Goal: Check status: Check status

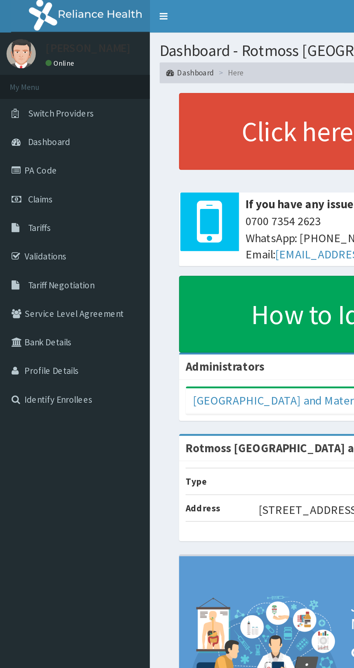
click at [19, 119] on link "Tariffs" at bounding box center [41, 126] width 83 height 16
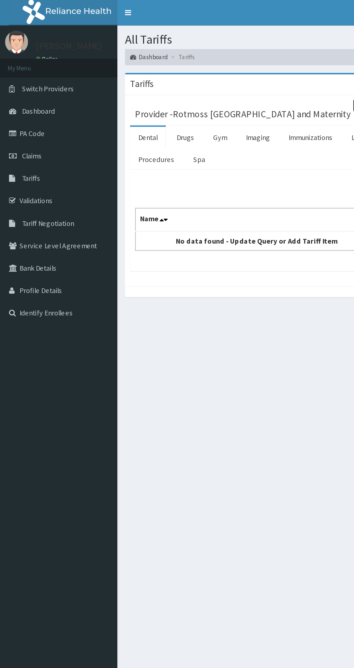
click at [14, 110] on link "Claims" at bounding box center [41, 110] width 83 height 16
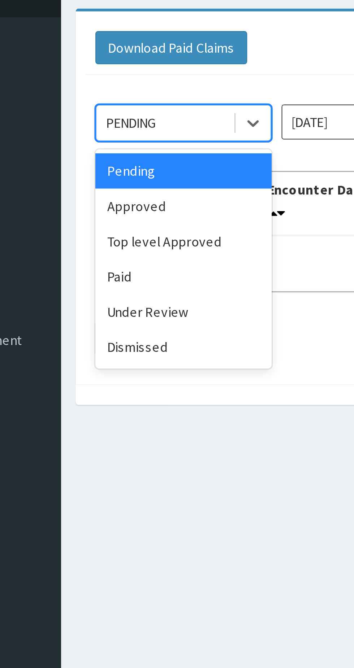
click at [108, 112] on div "Pending" at bounding box center [128, 111] width 65 height 13
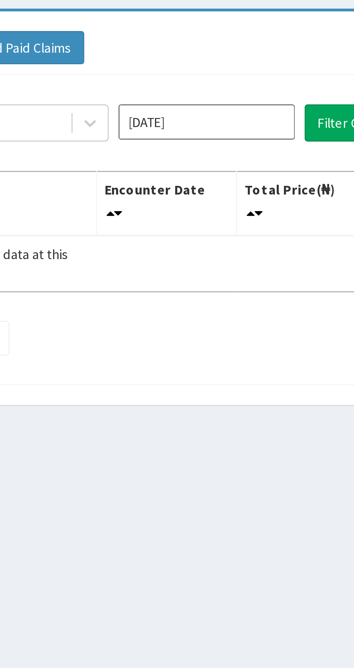
click at [192, 93] on input "[DATE]" at bounding box center [196, 93] width 65 height 13
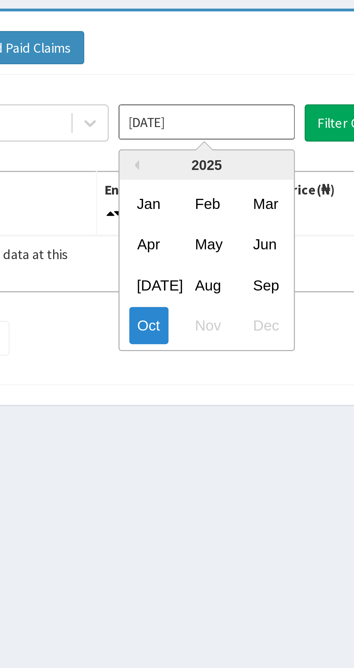
click at [221, 152] on div "Sep" at bounding box center [218, 152] width 14 height 13
type input "[DATE]"
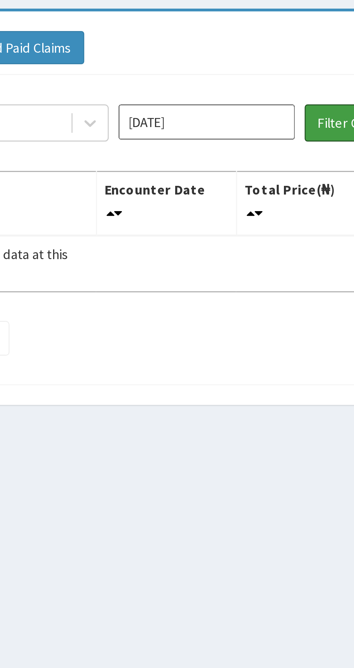
click at [244, 95] on button "Filter Claims" at bounding box center [251, 94] width 36 height 14
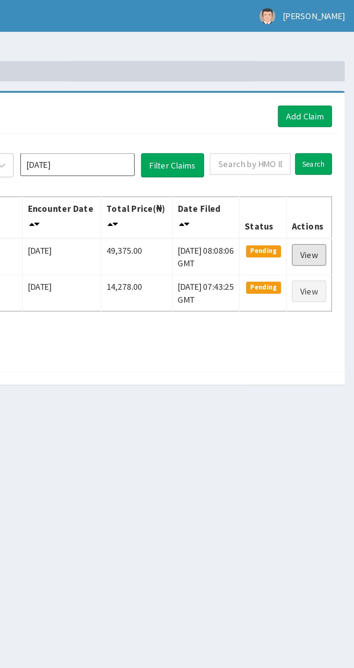
click at [327, 144] on link "View" at bounding box center [327, 145] width 19 height 12
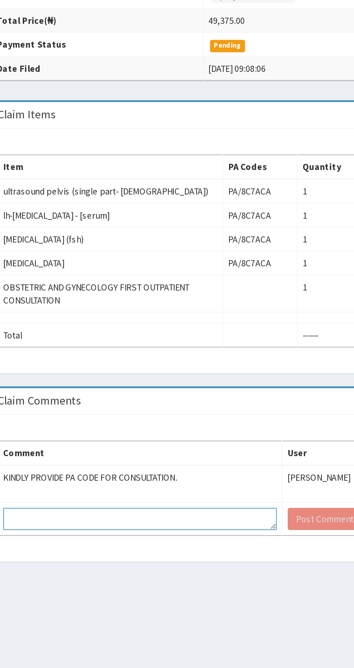
click at [169, 461] on textarea at bounding box center [177, 458] width 152 height 12
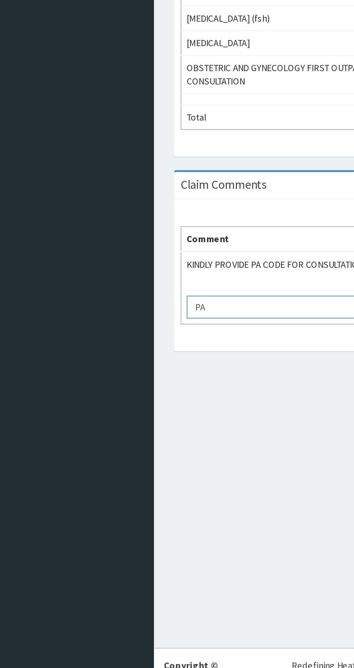
type textarea "PA"
